Goal: Navigation & Orientation: Find specific page/section

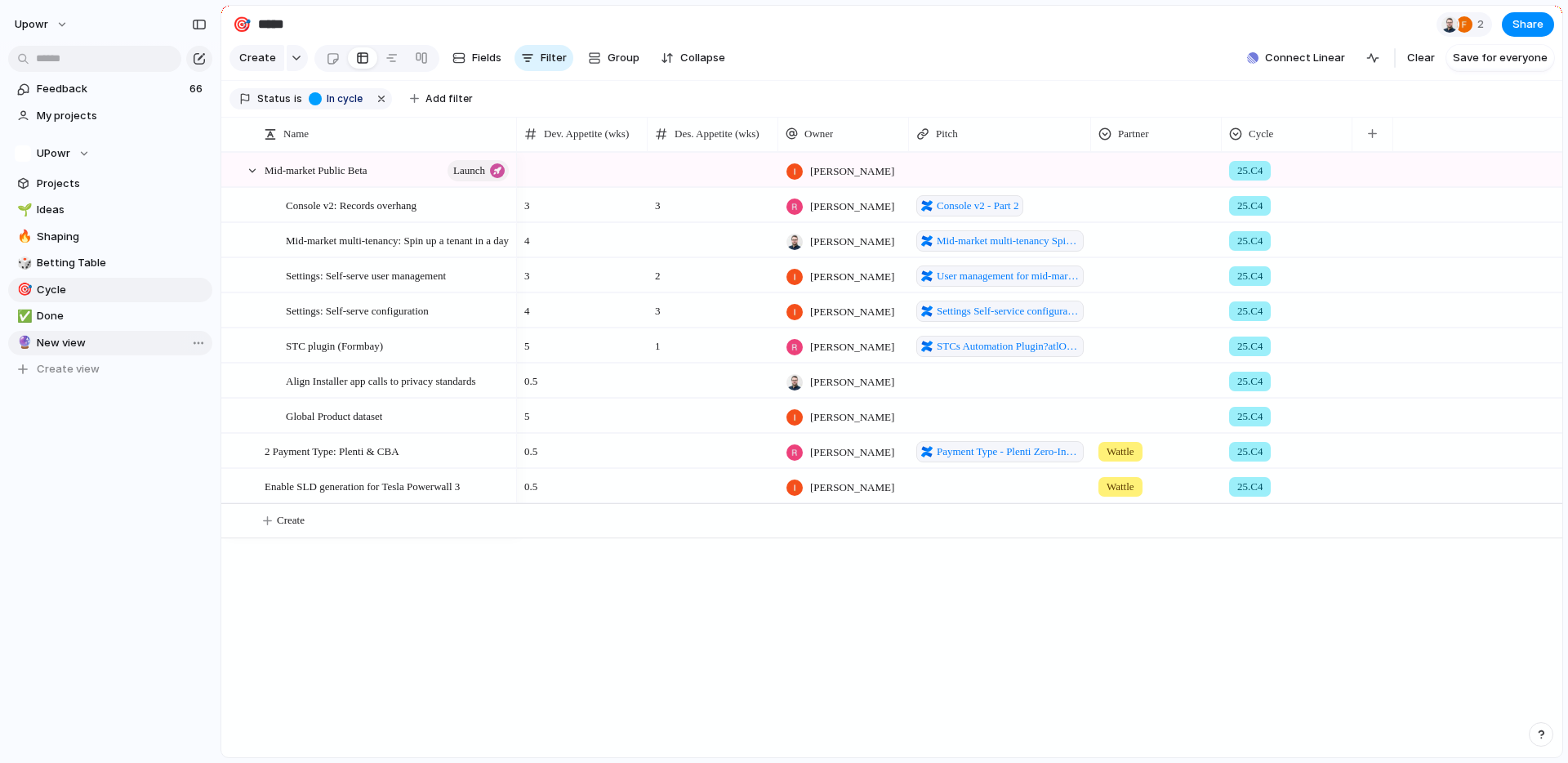
click at [95, 345] on span "New view" at bounding box center [122, 343] width 170 height 16
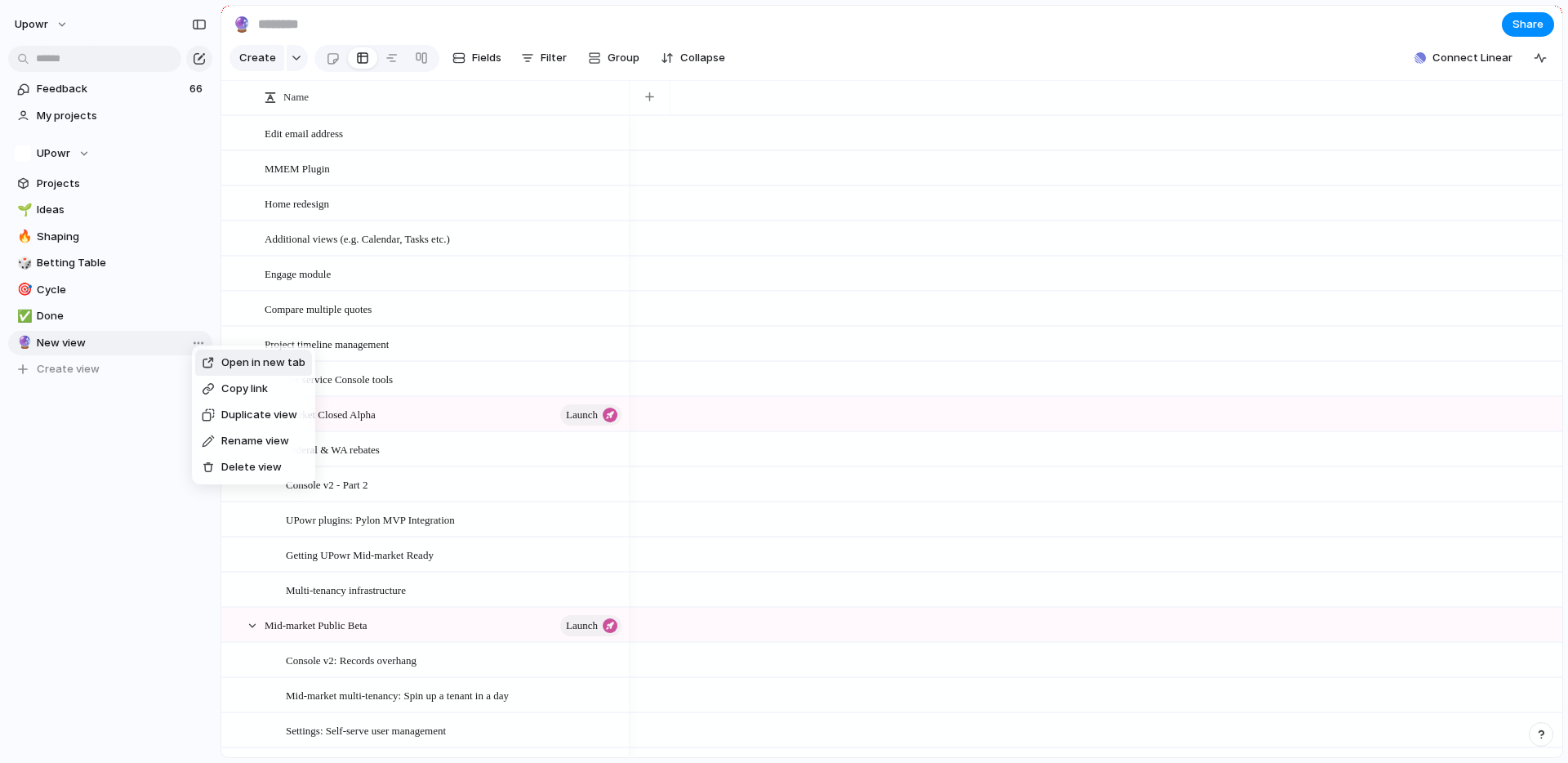
click at [283, 469] on li "Delete view" at bounding box center [253, 467] width 117 height 26
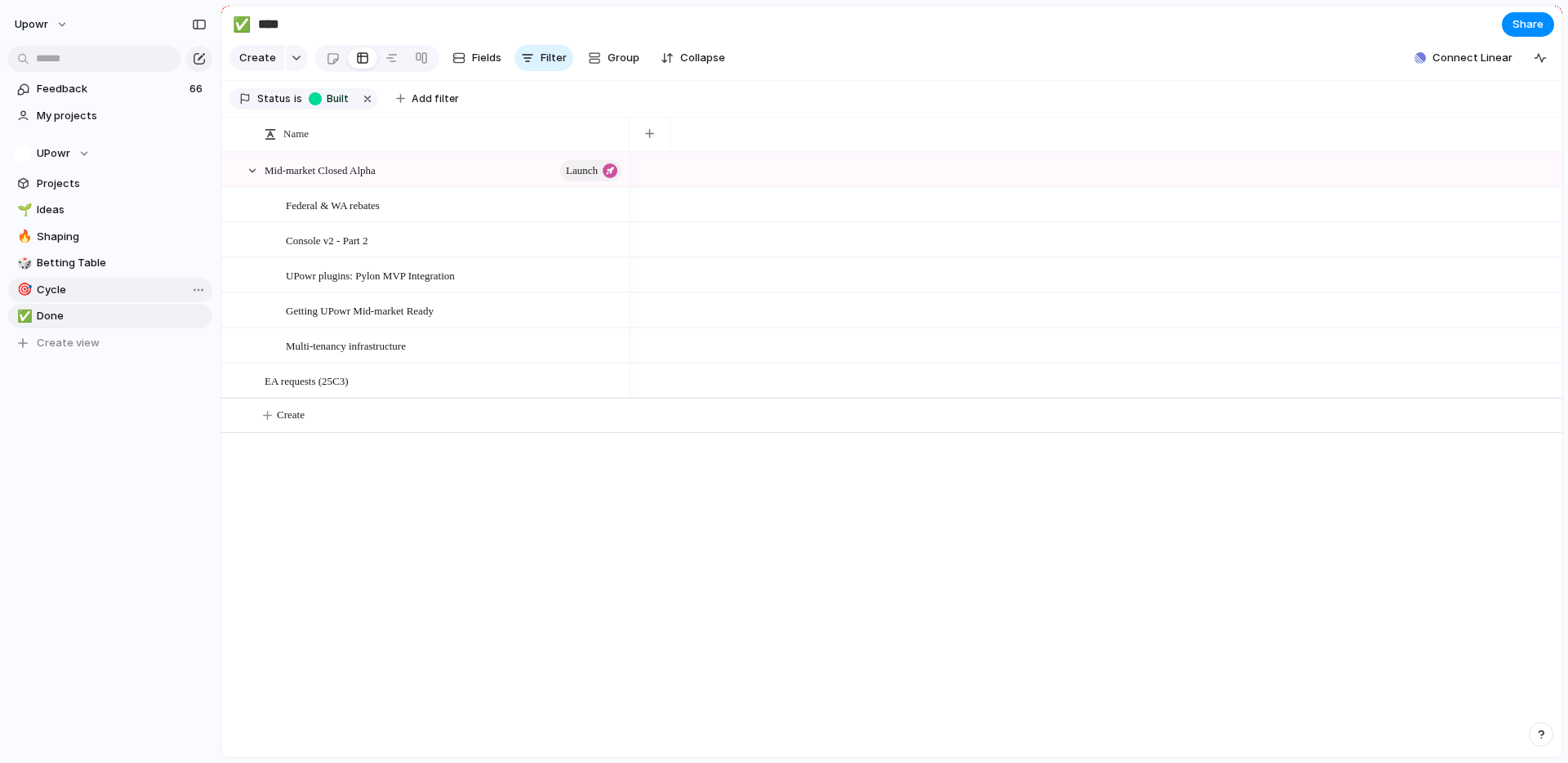
click at [147, 295] on span "Cycle" at bounding box center [122, 290] width 170 height 16
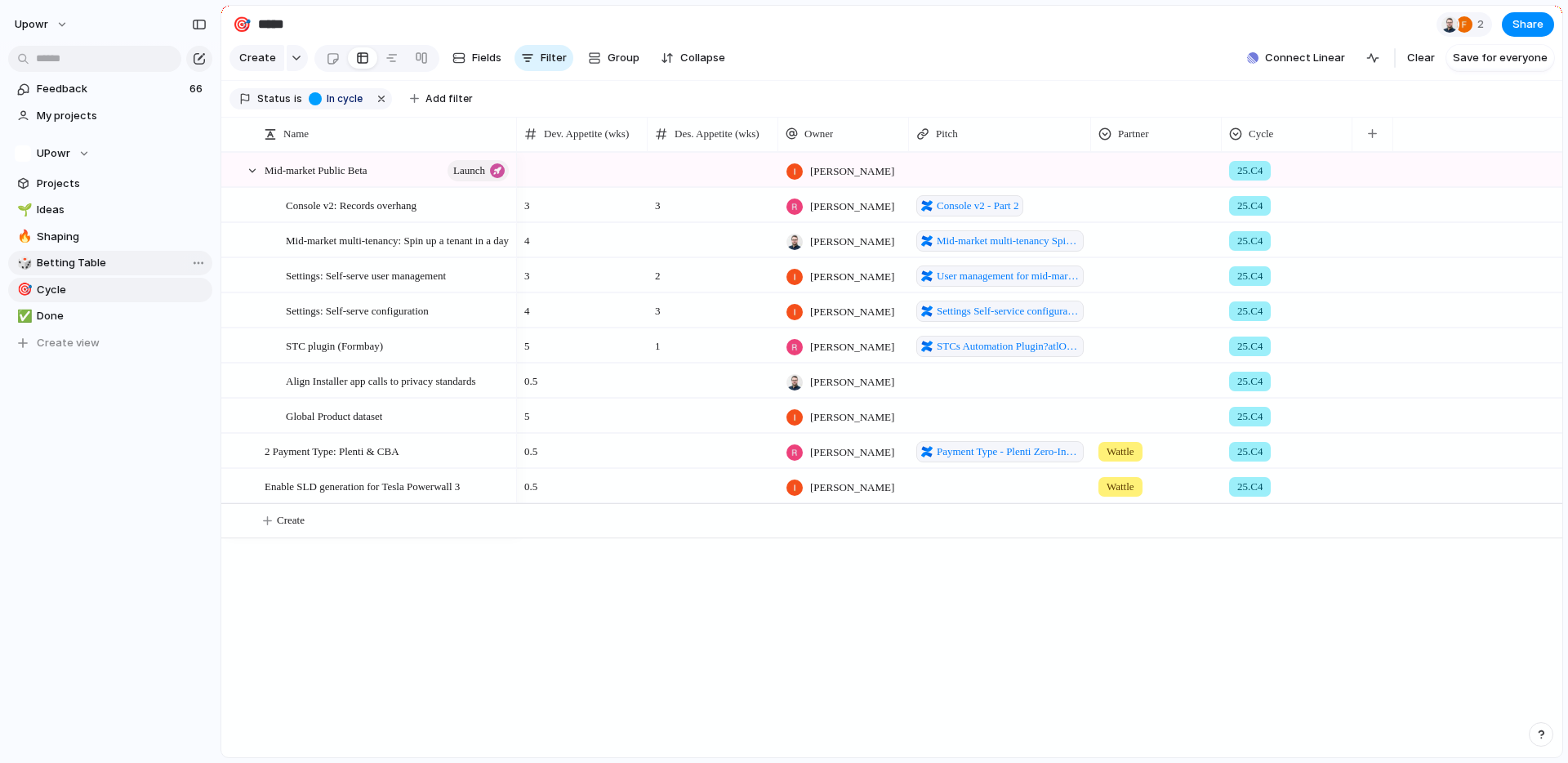
click at [117, 267] on span "Betting Table" at bounding box center [122, 263] width 170 height 16
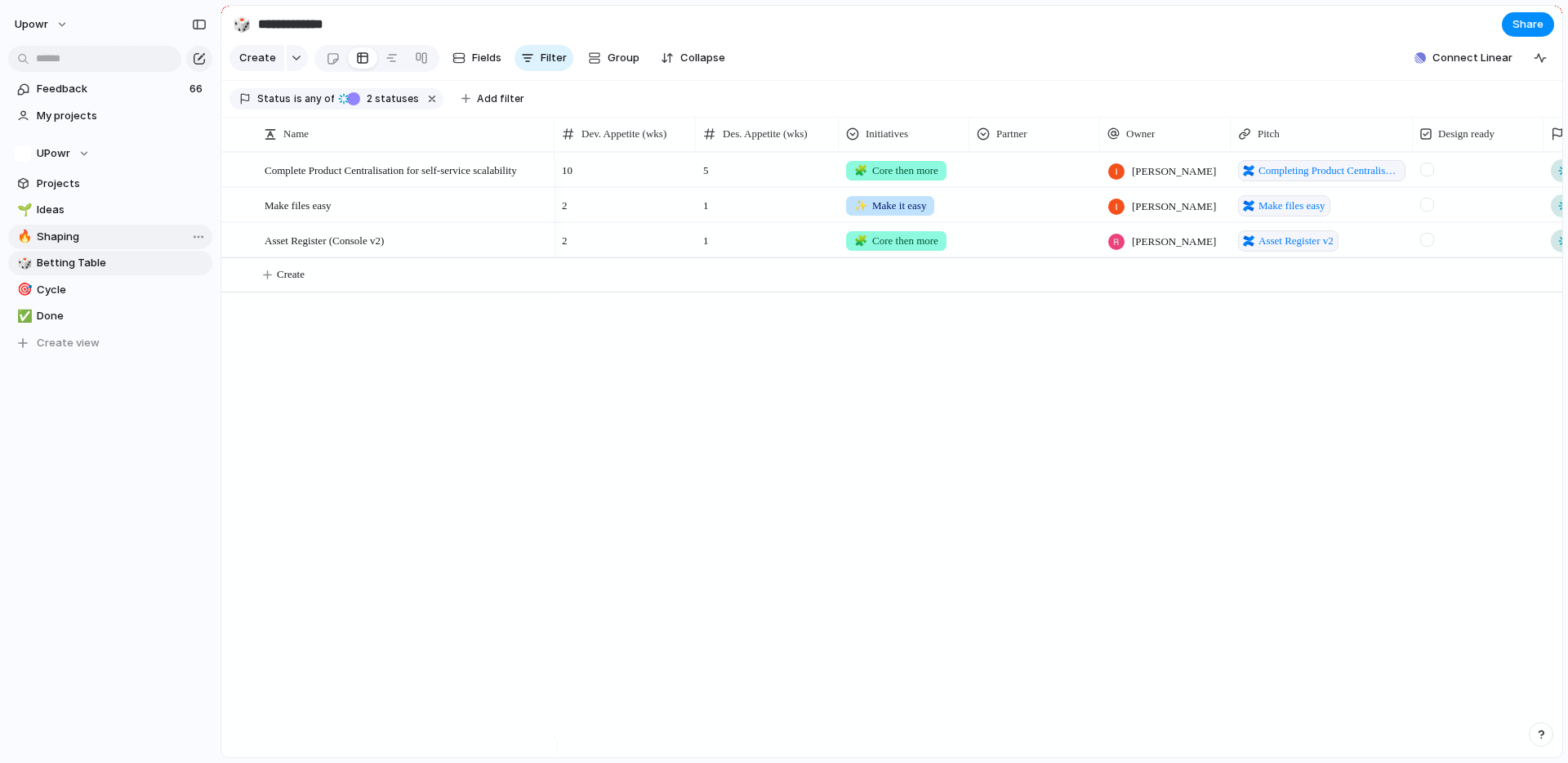
click at [104, 226] on link "🔥 Shaping" at bounding box center [110, 236] width 204 height 24
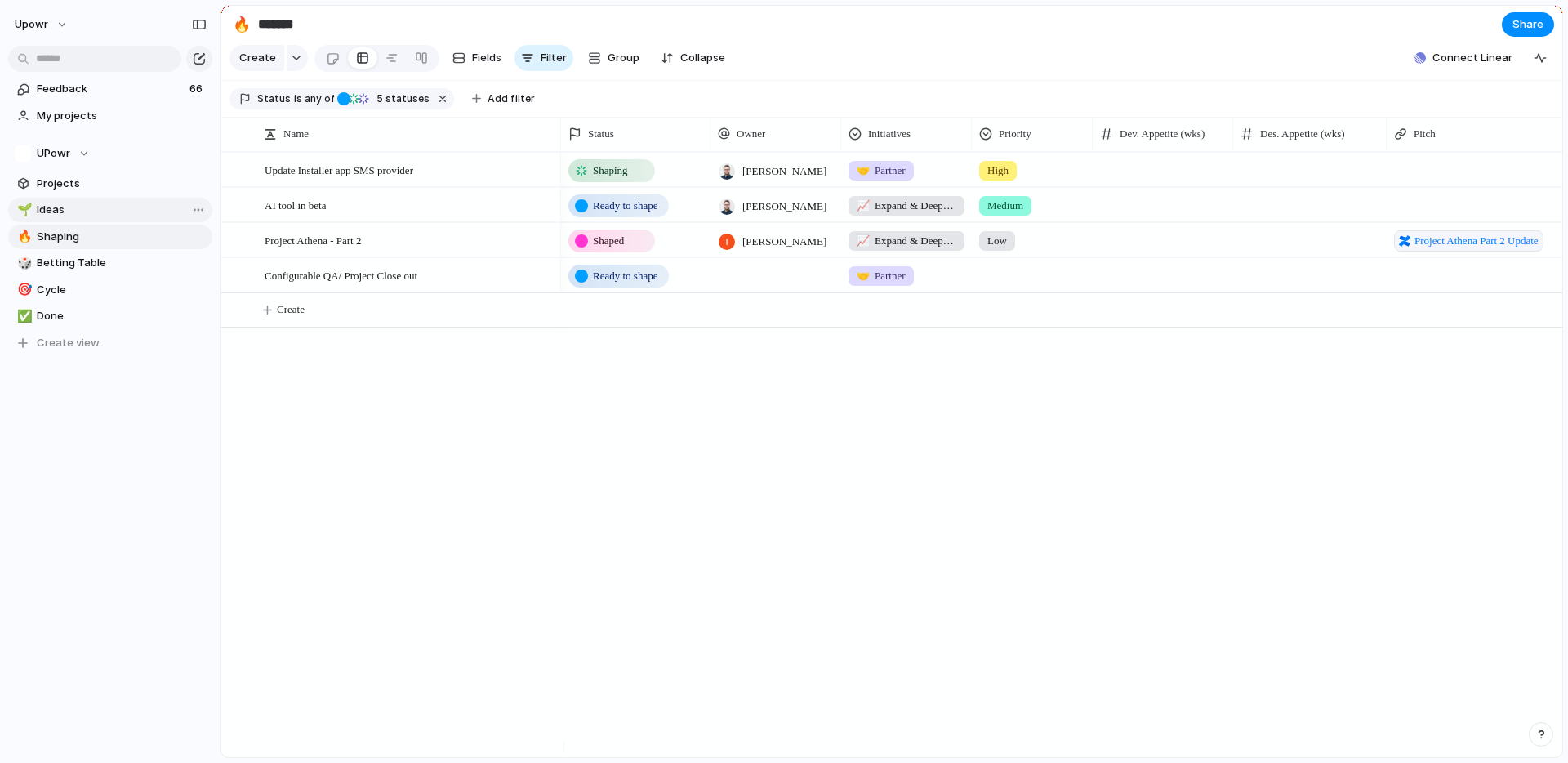
click at [105, 213] on span "Ideas" at bounding box center [122, 210] width 170 height 16
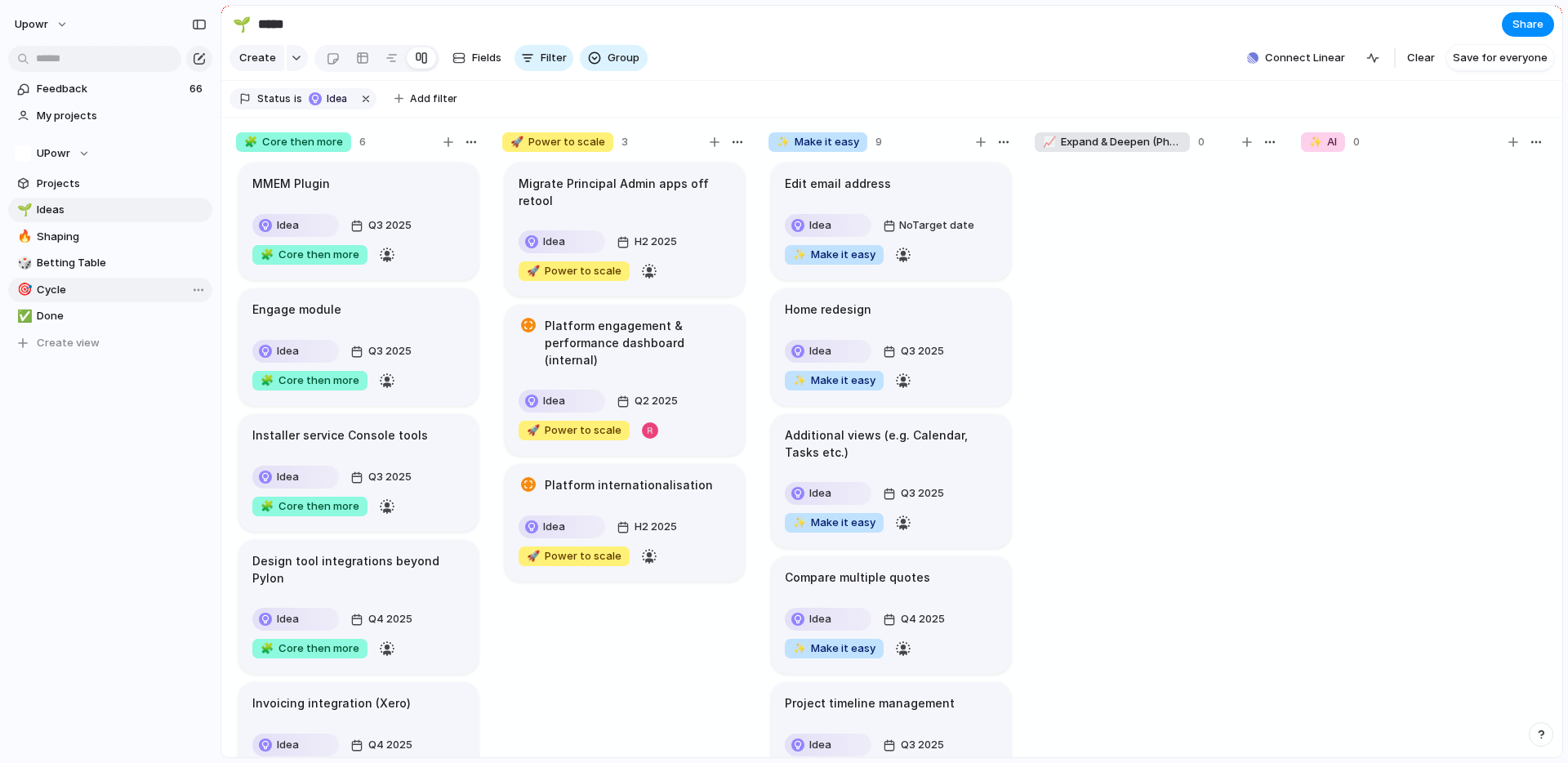
click at [86, 290] on span "Cycle" at bounding box center [122, 290] width 170 height 16
type input "*****"
